Goal: Obtain resource: Download file/media

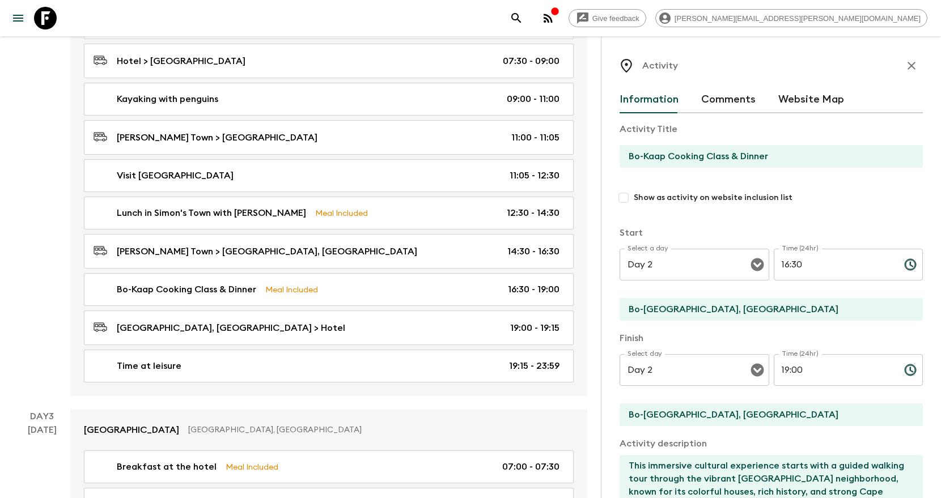
scroll to position [73, 0]
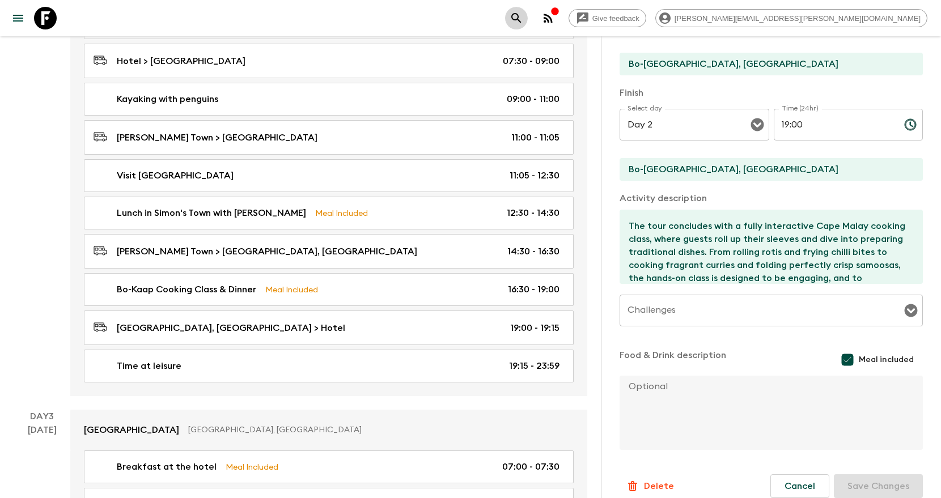
click at [521, 17] on icon "search adventures" at bounding box center [516, 18] width 10 height 10
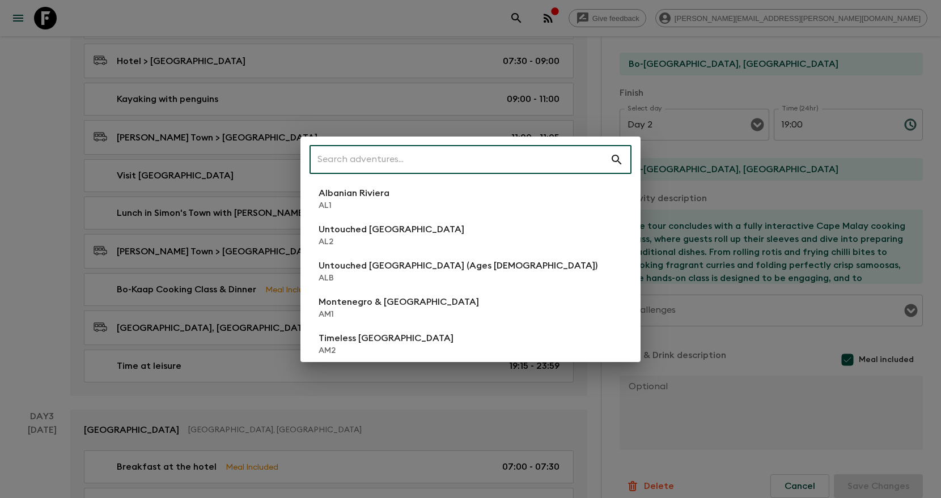
click at [463, 159] on input "text" at bounding box center [460, 160] width 301 height 32
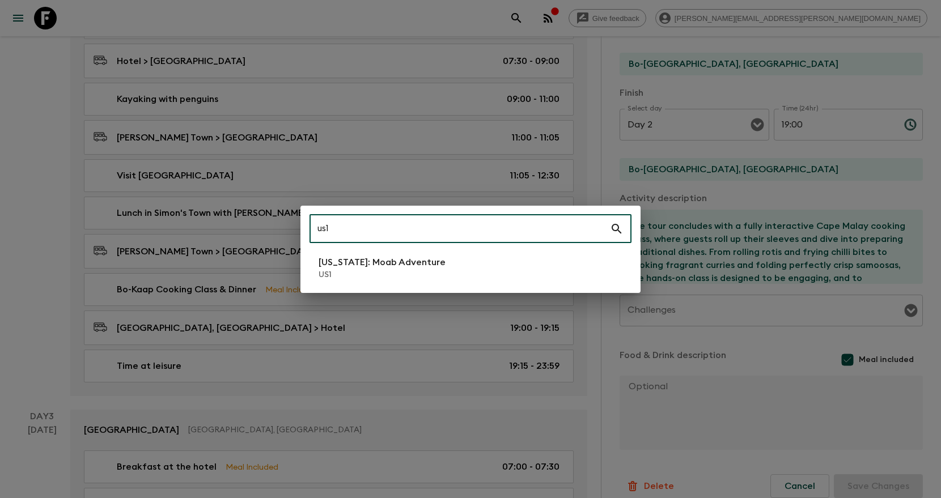
type input "us1"
click at [330, 278] on p "US1" at bounding box center [382, 274] width 127 height 11
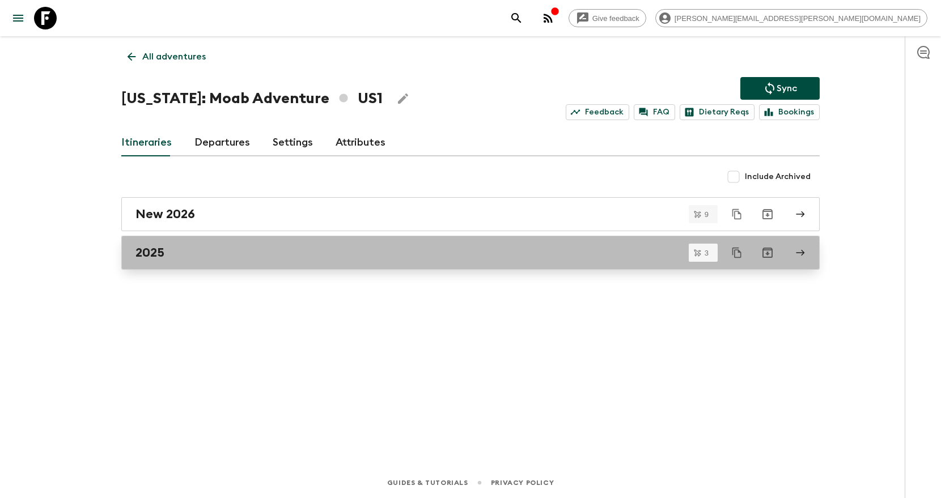
click at [446, 257] on div "2025" at bounding box center [460, 253] width 649 height 15
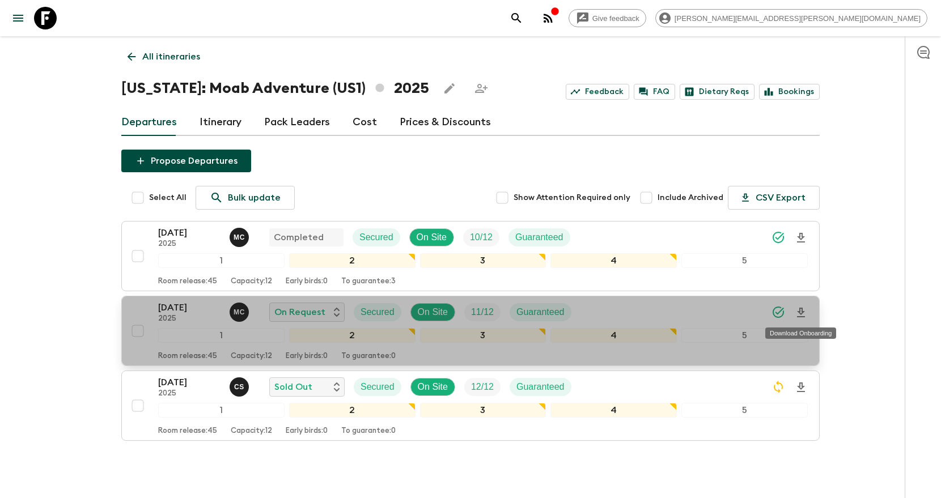
click at [802, 313] on icon "Download Onboarding" at bounding box center [801, 313] width 8 height 10
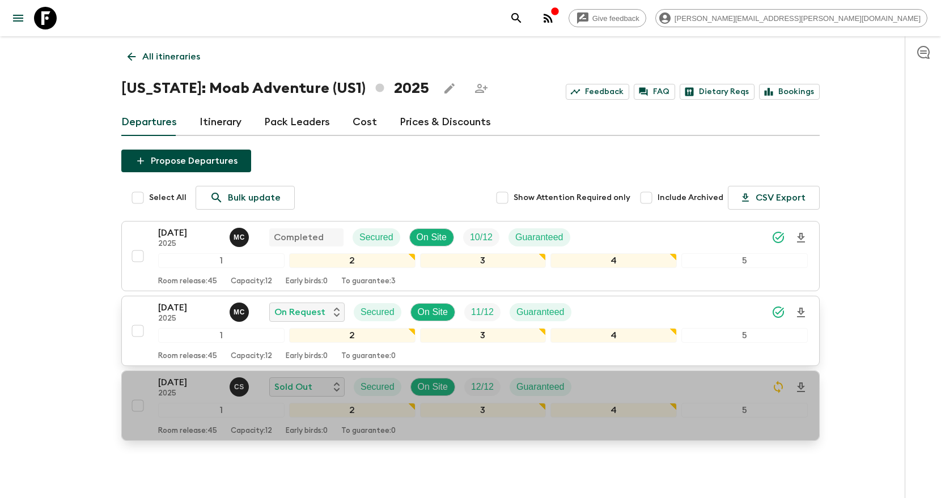
click at [801, 389] on icon "Download Onboarding" at bounding box center [801, 388] width 8 height 10
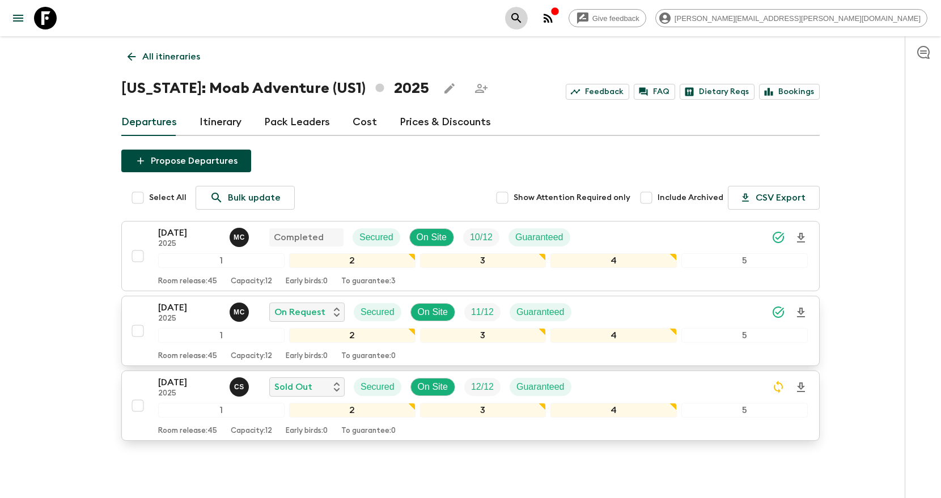
click at [523, 18] on icon "search adventures" at bounding box center [517, 18] width 14 height 14
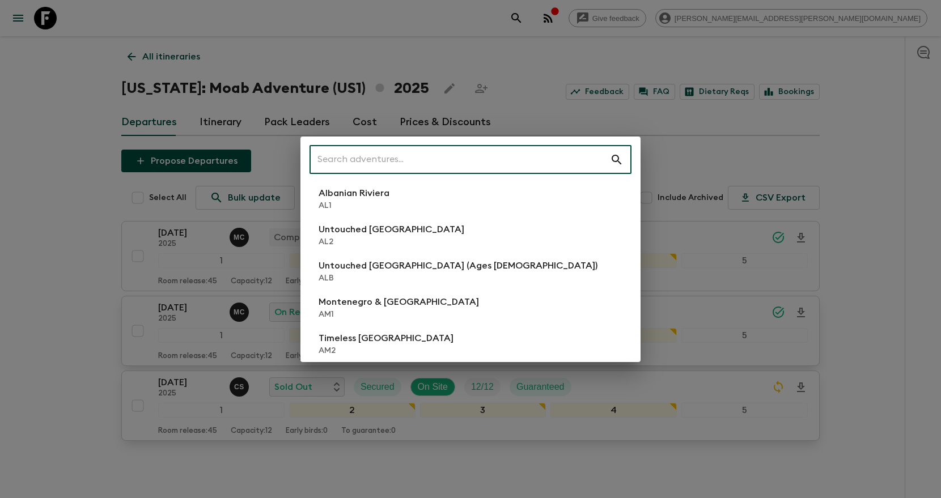
click at [565, 162] on input "text" at bounding box center [460, 160] width 301 height 32
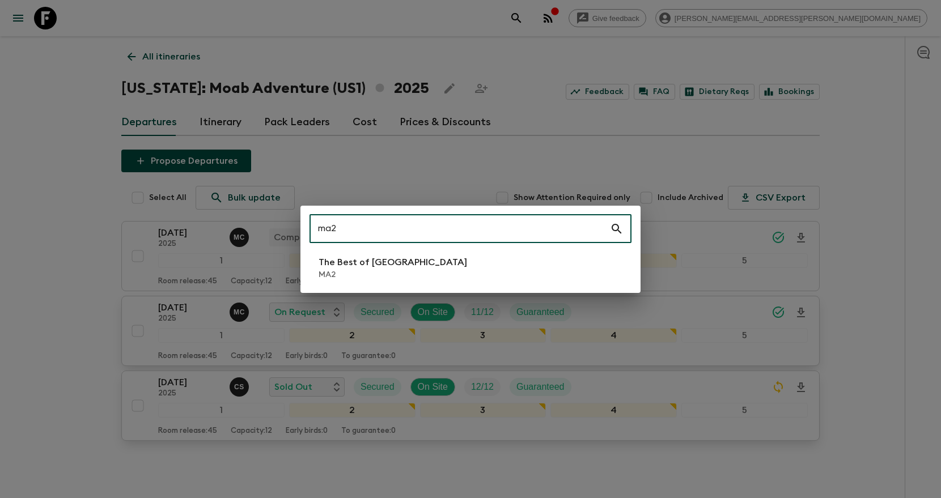
type input "ma2"
click at [428, 267] on li "The Best of [GEOGRAPHIC_DATA] MA2" at bounding box center [471, 268] width 322 height 32
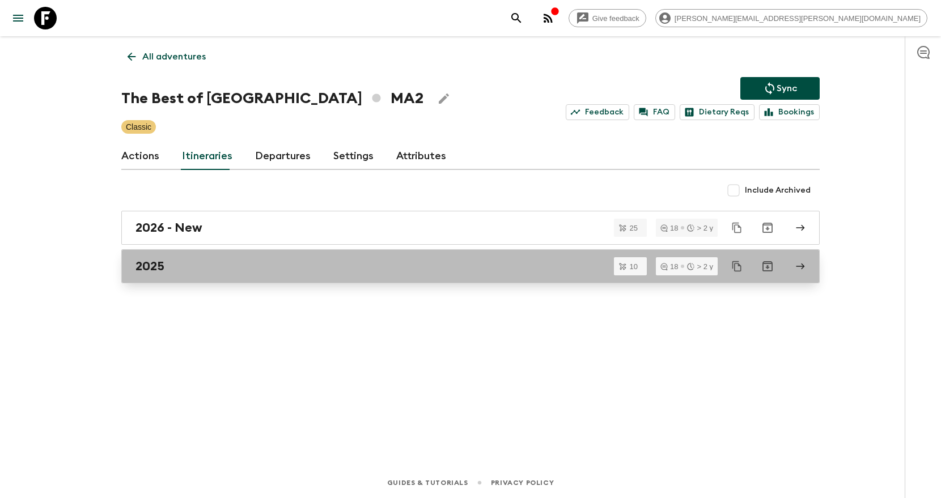
click at [532, 277] on link "2025" at bounding box center [470, 266] width 699 height 34
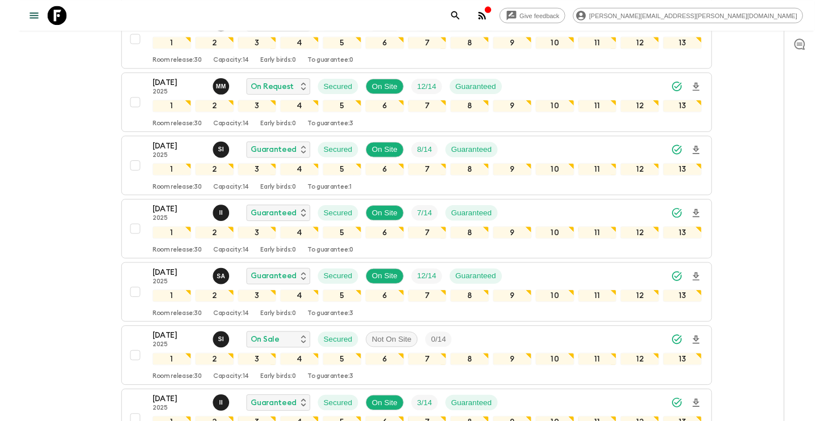
scroll to position [445, 0]
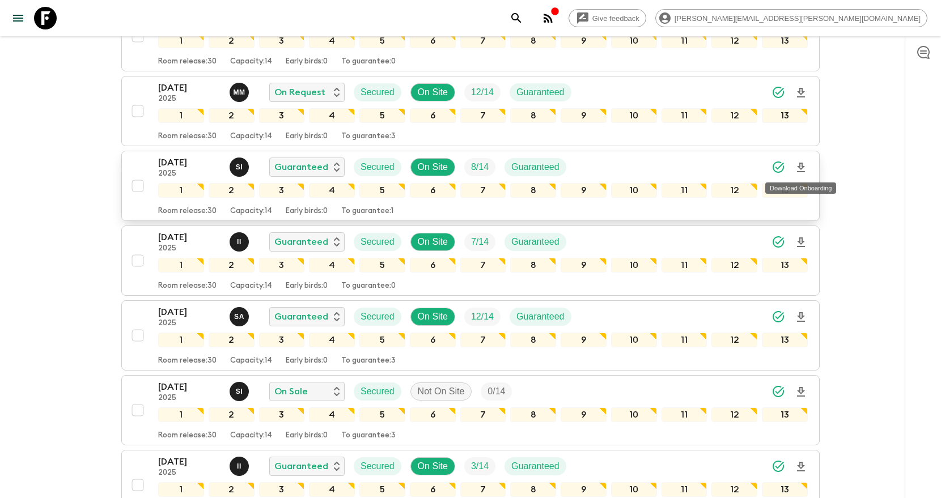
click at [798, 166] on icon "Download Onboarding" at bounding box center [801, 168] width 14 height 14
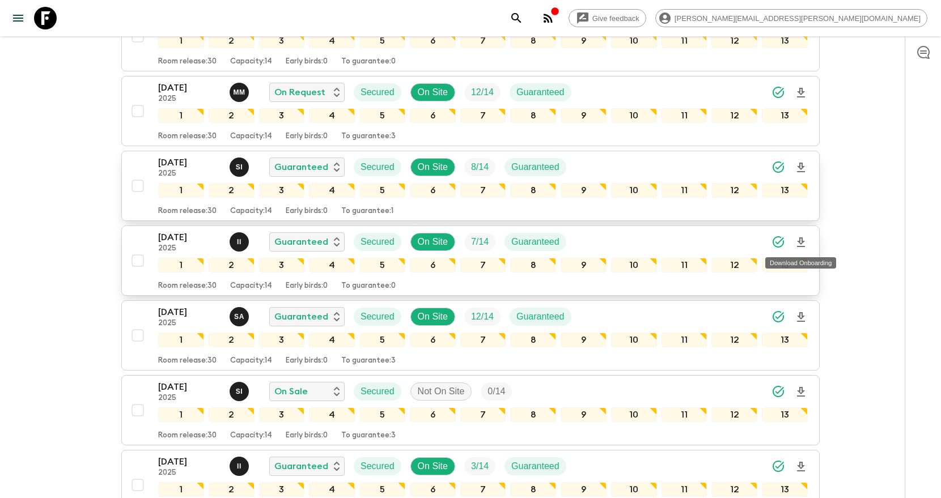
click at [803, 242] on icon "Download Onboarding" at bounding box center [801, 243] width 14 height 14
